Goal: Transaction & Acquisition: Purchase product/service

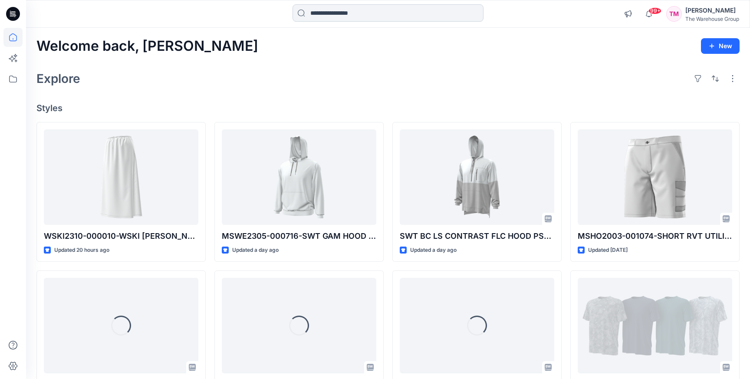
click at [332, 14] on input at bounding box center [387, 12] width 191 height 17
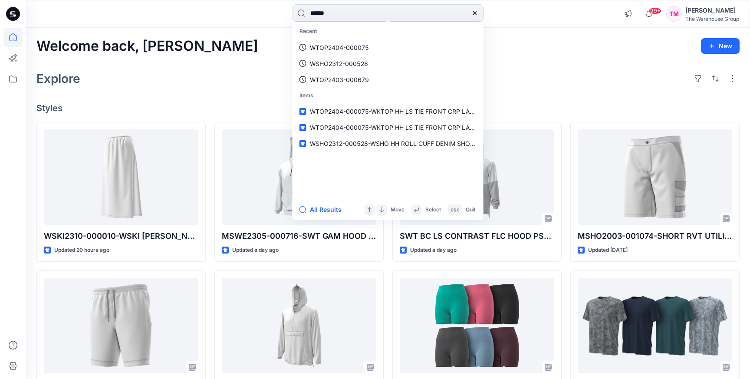
type input "*******"
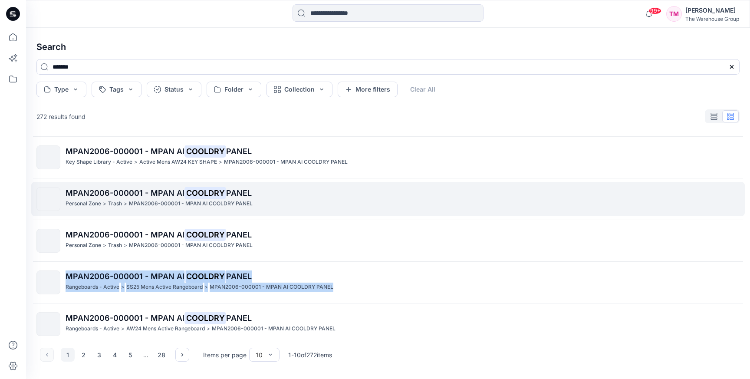
scroll to position [215, 0]
